Goal: Transaction & Acquisition: Purchase product/service

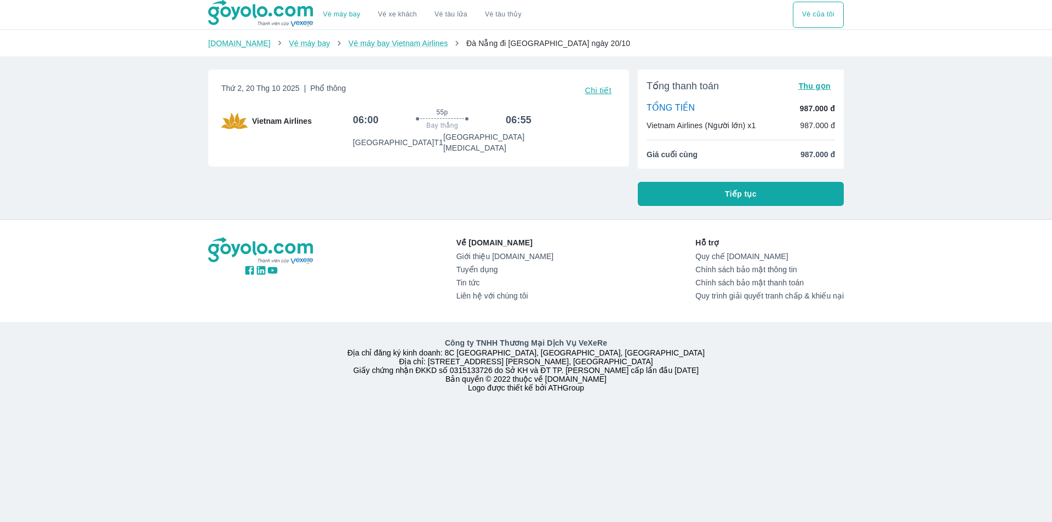
click at [782, 195] on button "Tiếp tục" at bounding box center [741, 194] width 206 height 24
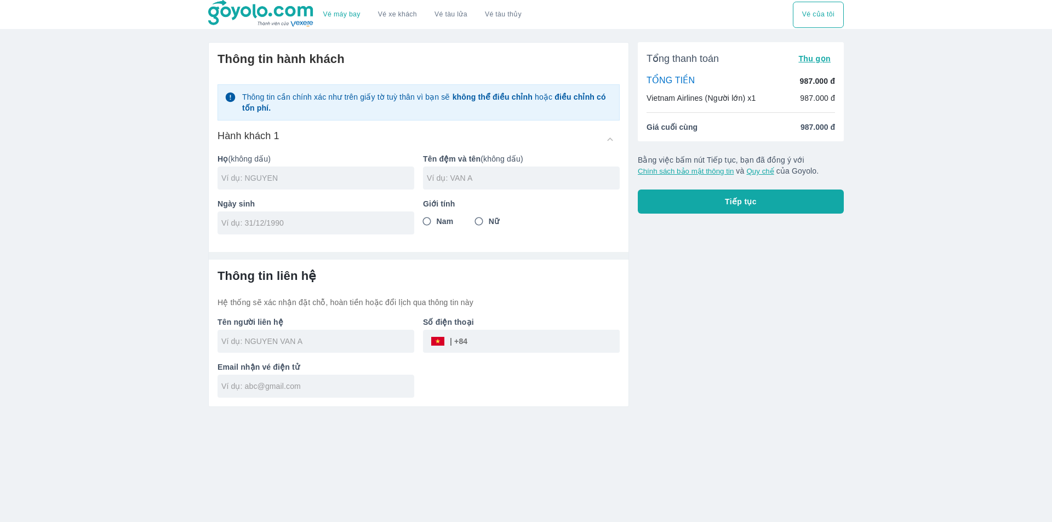
click at [289, 174] on input "text" at bounding box center [317, 178] width 193 height 11
type input "TRAN"
click at [489, 181] on input "text" at bounding box center [523, 178] width 193 height 11
type input "LONG TUYEN"
click at [356, 230] on div at bounding box center [316, 223] width 197 height 23
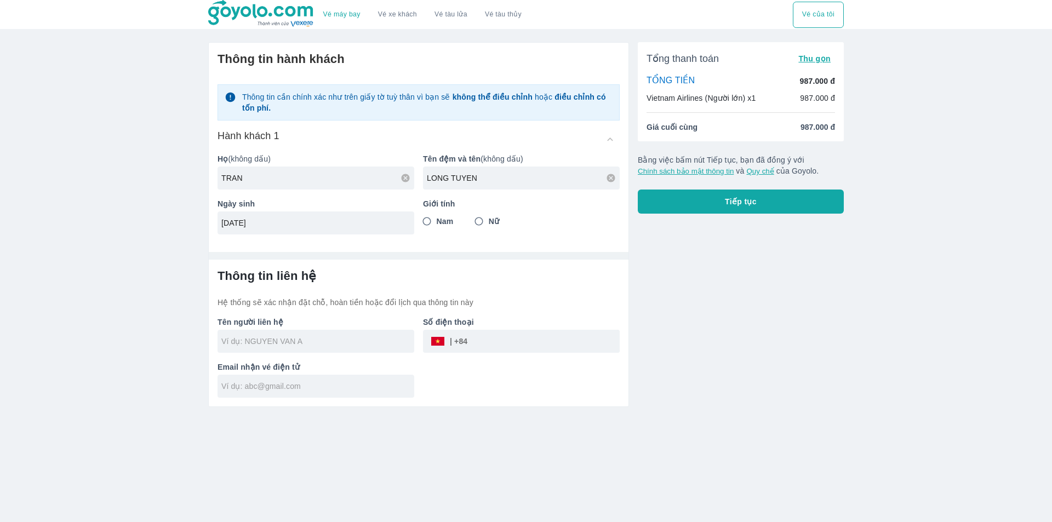
type input "[DATE]"
click at [443, 228] on label "Nam" at bounding box center [435, 222] width 36 height 20
click at [437, 228] on input "Nam" at bounding box center [427, 222] width 20 height 20
radio input "true"
click at [393, 350] on div at bounding box center [316, 341] width 197 height 23
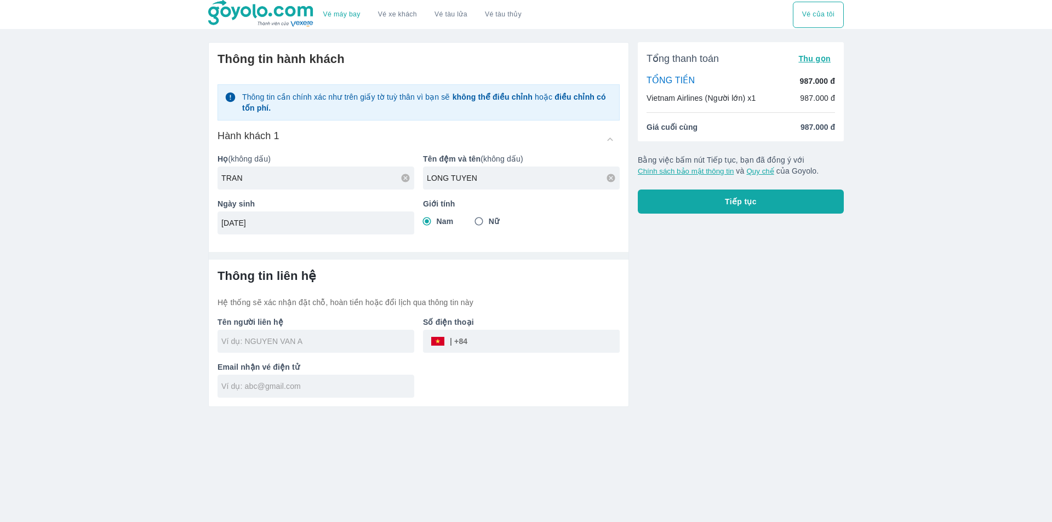
type input "TRAN LONG TUYEN"
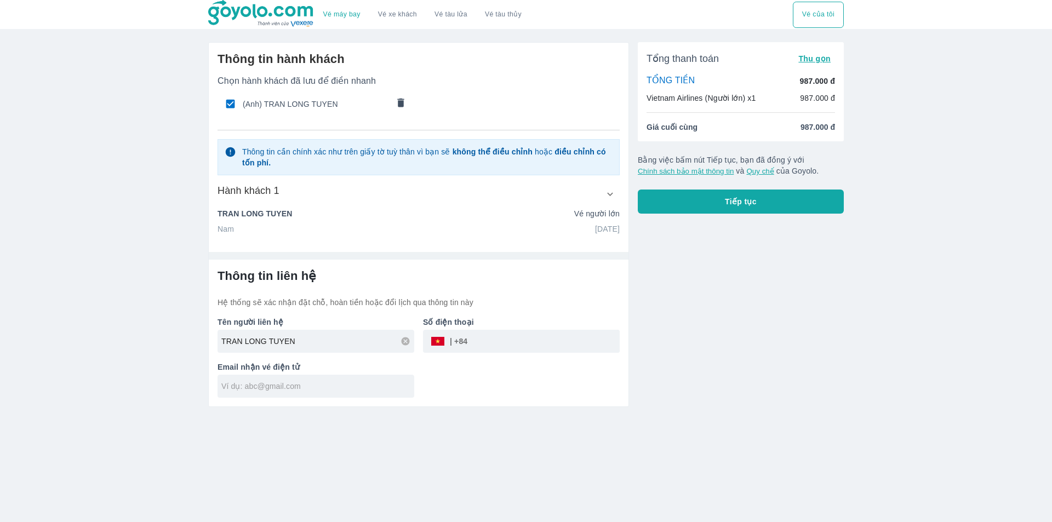
click at [491, 340] on input "tel" at bounding box center [543, 341] width 152 height 26
type input "0776507742"
type input "[EMAIL_ADDRESS][DOMAIN_NAME]"
click at [780, 213] on button "Tiếp tục" at bounding box center [741, 202] width 206 height 24
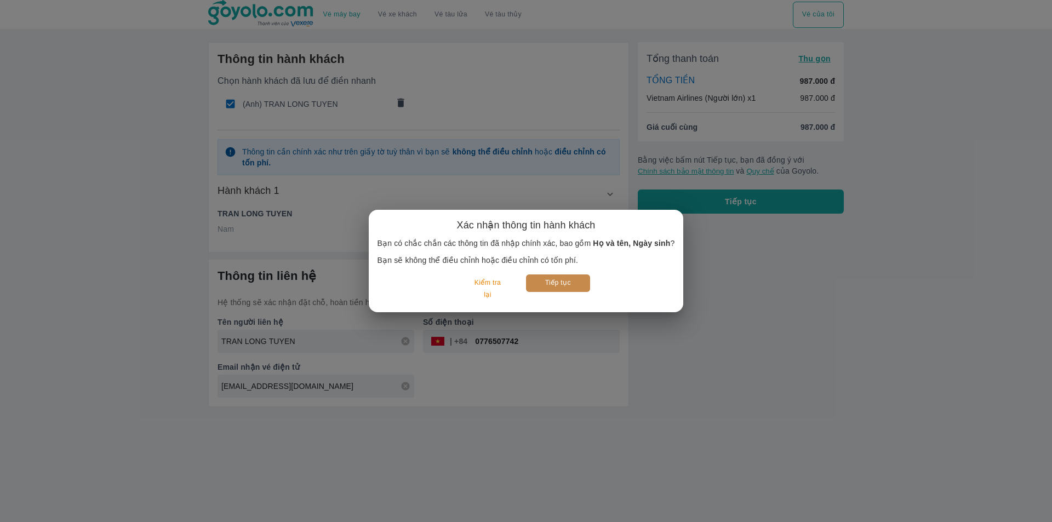
click at [542, 278] on button "Tiếp tục" at bounding box center [558, 283] width 64 height 17
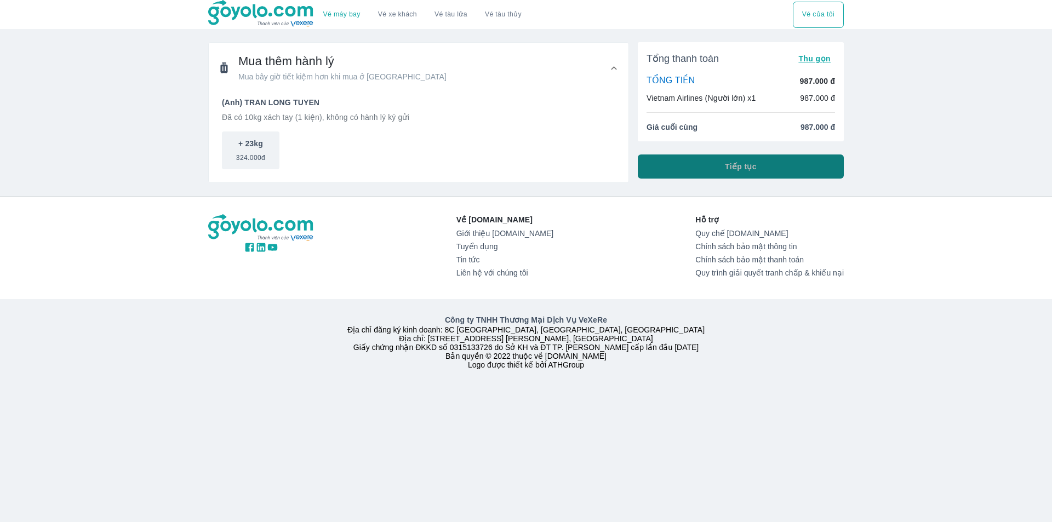
click at [766, 173] on button "Tiếp tục" at bounding box center [741, 167] width 206 height 24
